Goal: Transaction & Acquisition: Book appointment/travel/reservation

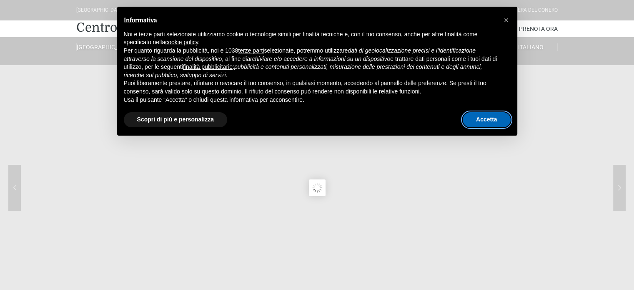
click at [496, 117] on button "Accetta" at bounding box center [487, 119] width 48 height 15
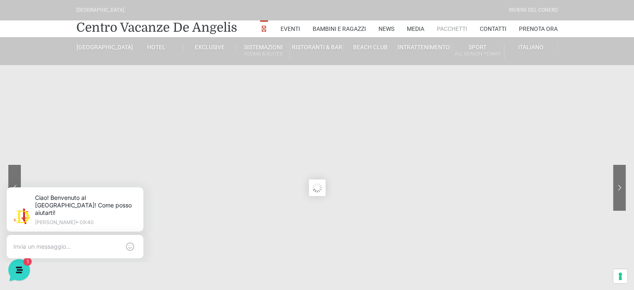
click at [456, 27] on link "Pacchetti" at bounding box center [452, 28] width 30 height 17
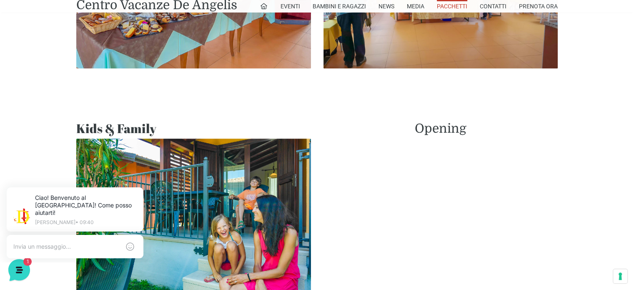
scroll to position [667, 0]
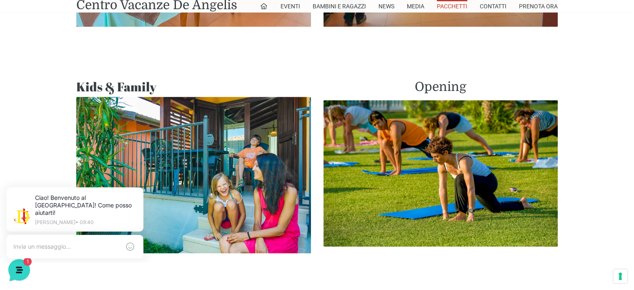
click at [260, 137] on img at bounding box center [193, 175] width 235 height 156
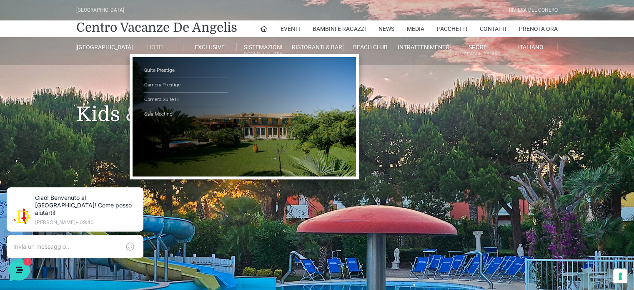
click at [154, 46] on link "Hotel" at bounding box center [156, 47] width 53 height 8
